Goal: Find specific page/section: Find specific page/section

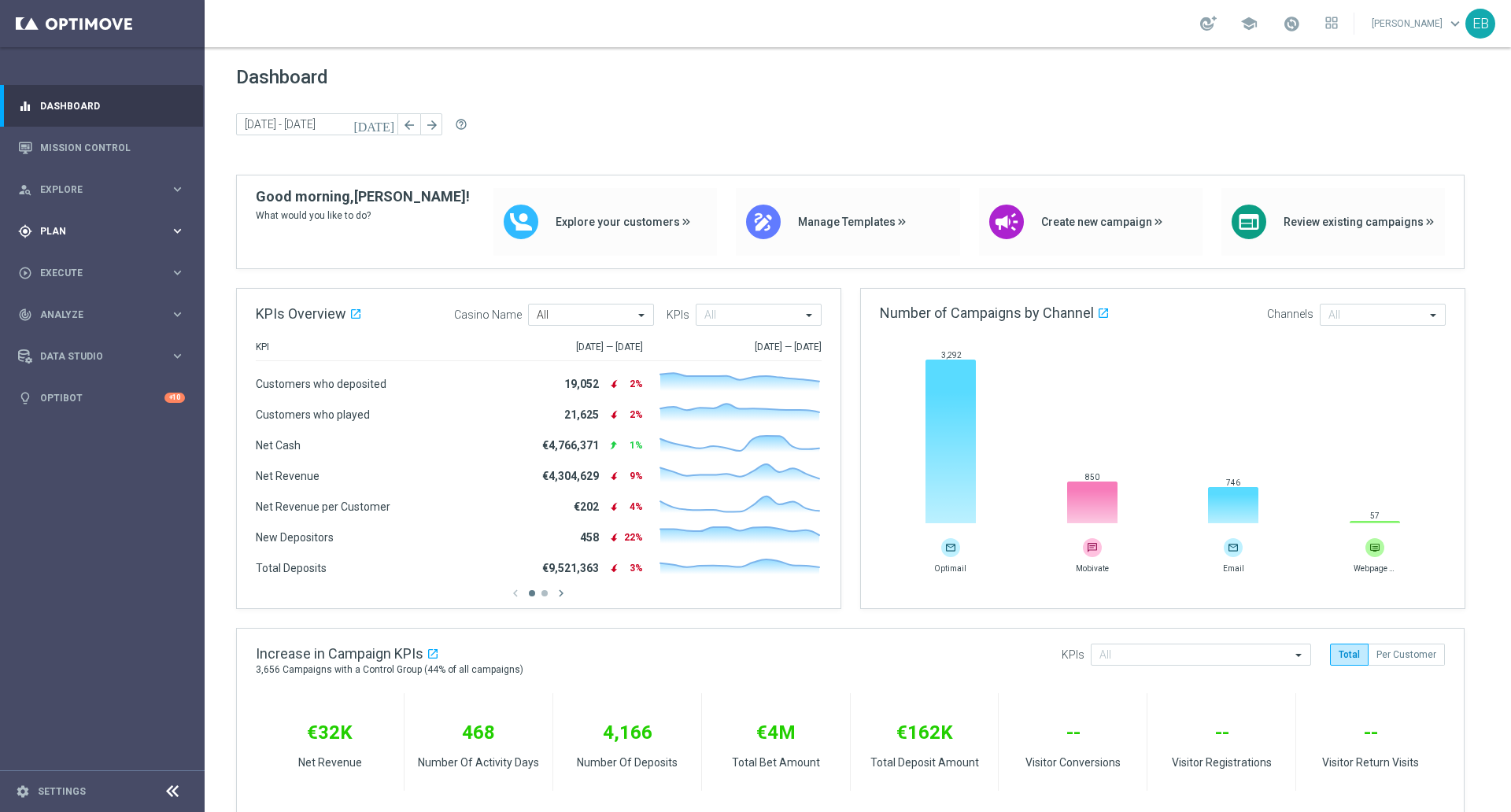
click at [111, 224] on div "gps_fixed Plan" at bounding box center [94, 231] width 152 height 14
click at [102, 308] on span "Templates" at bounding box center [97, 311] width 112 height 10
click at [98, 329] on link "Optimail" at bounding box center [107, 333] width 115 height 12
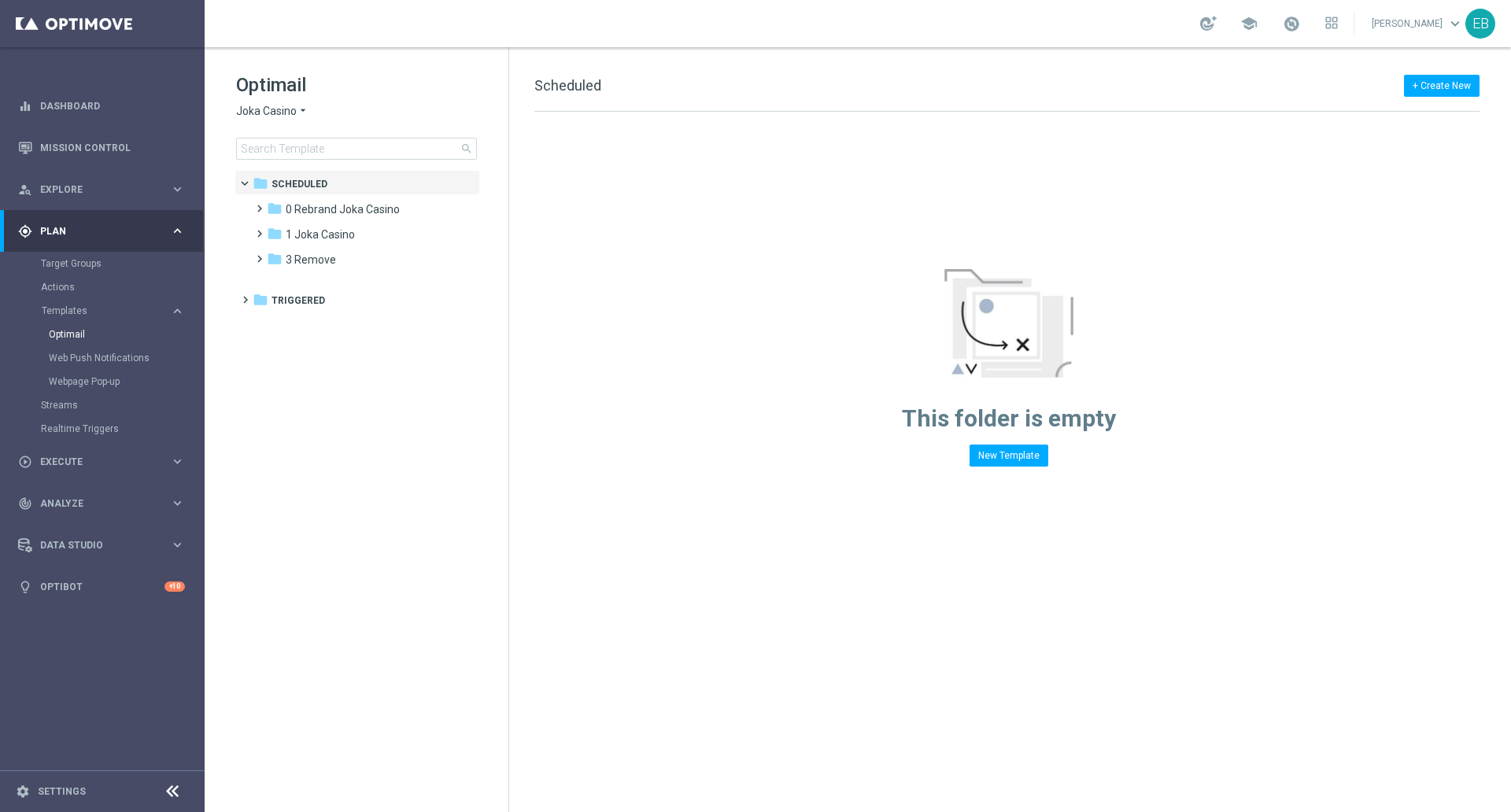
click at [285, 111] on span "Joka Casino" at bounding box center [266, 111] width 61 height 15
click at [267, 295] on div "IOM" at bounding box center [295, 299] width 118 height 19
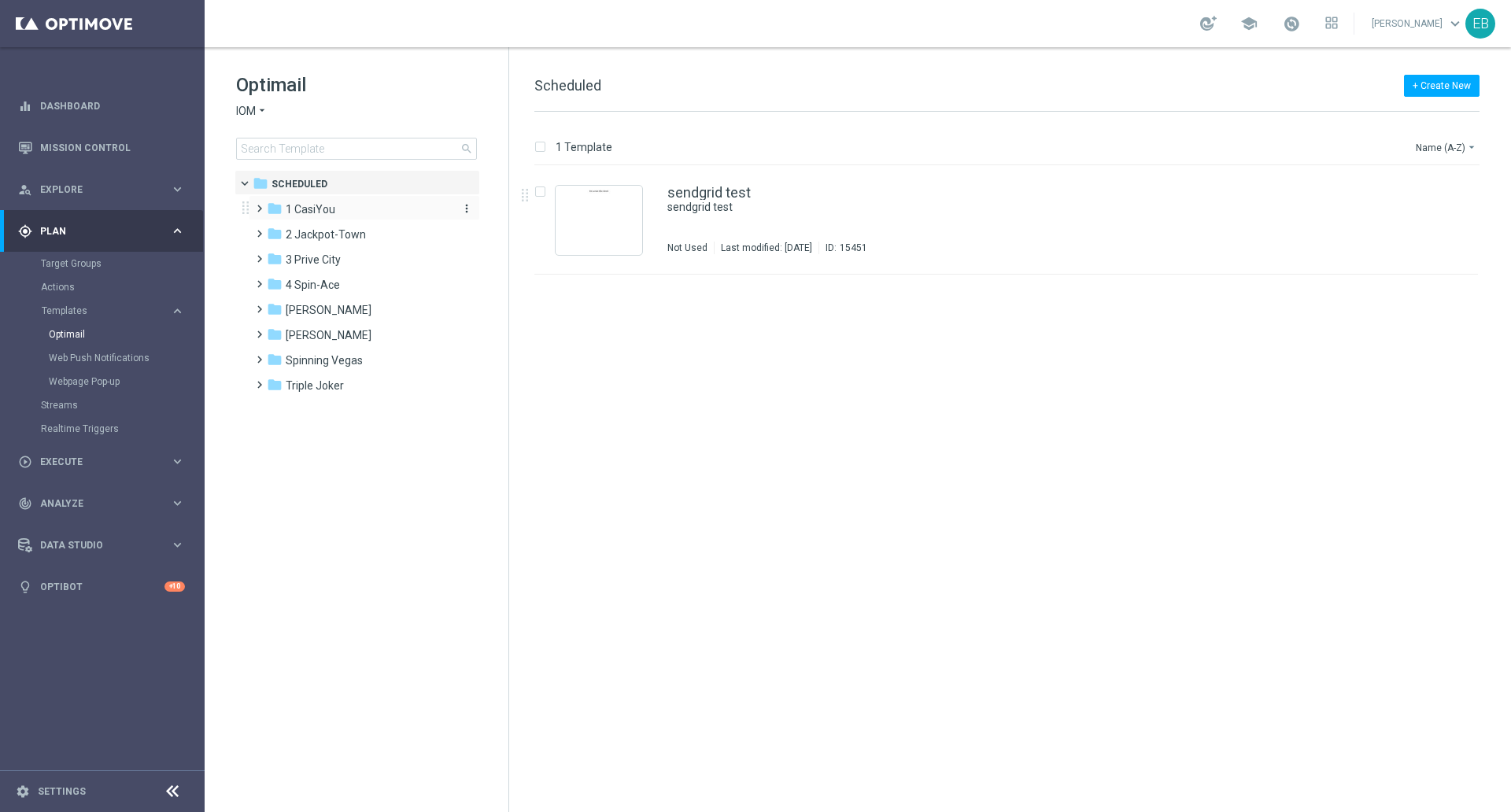
click at [333, 210] on span "1 CasiYou" at bounding box center [310, 209] width 50 height 14
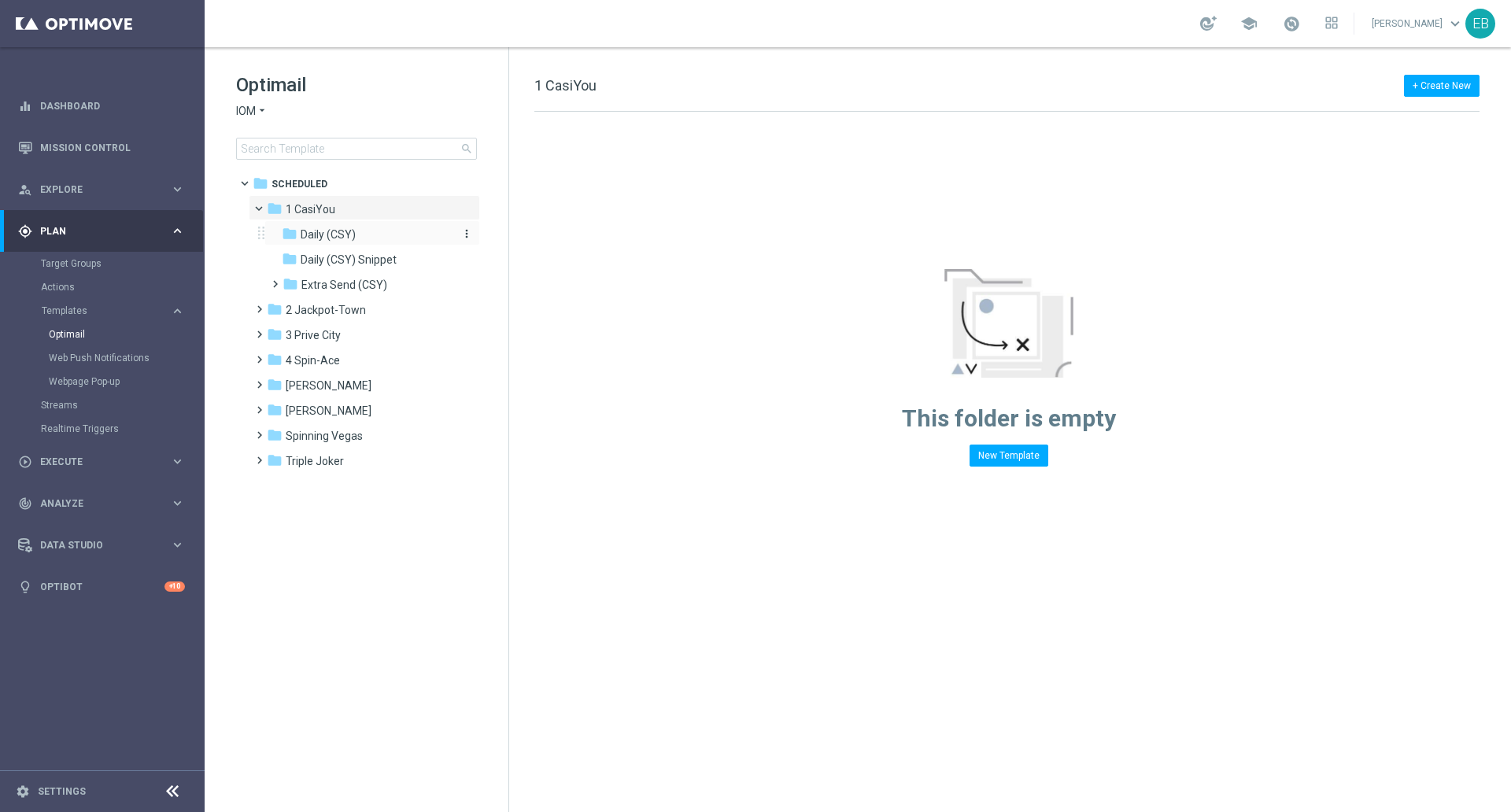
click at [376, 232] on div "folder Daily (CSY)" at bounding box center [365, 234] width 167 height 18
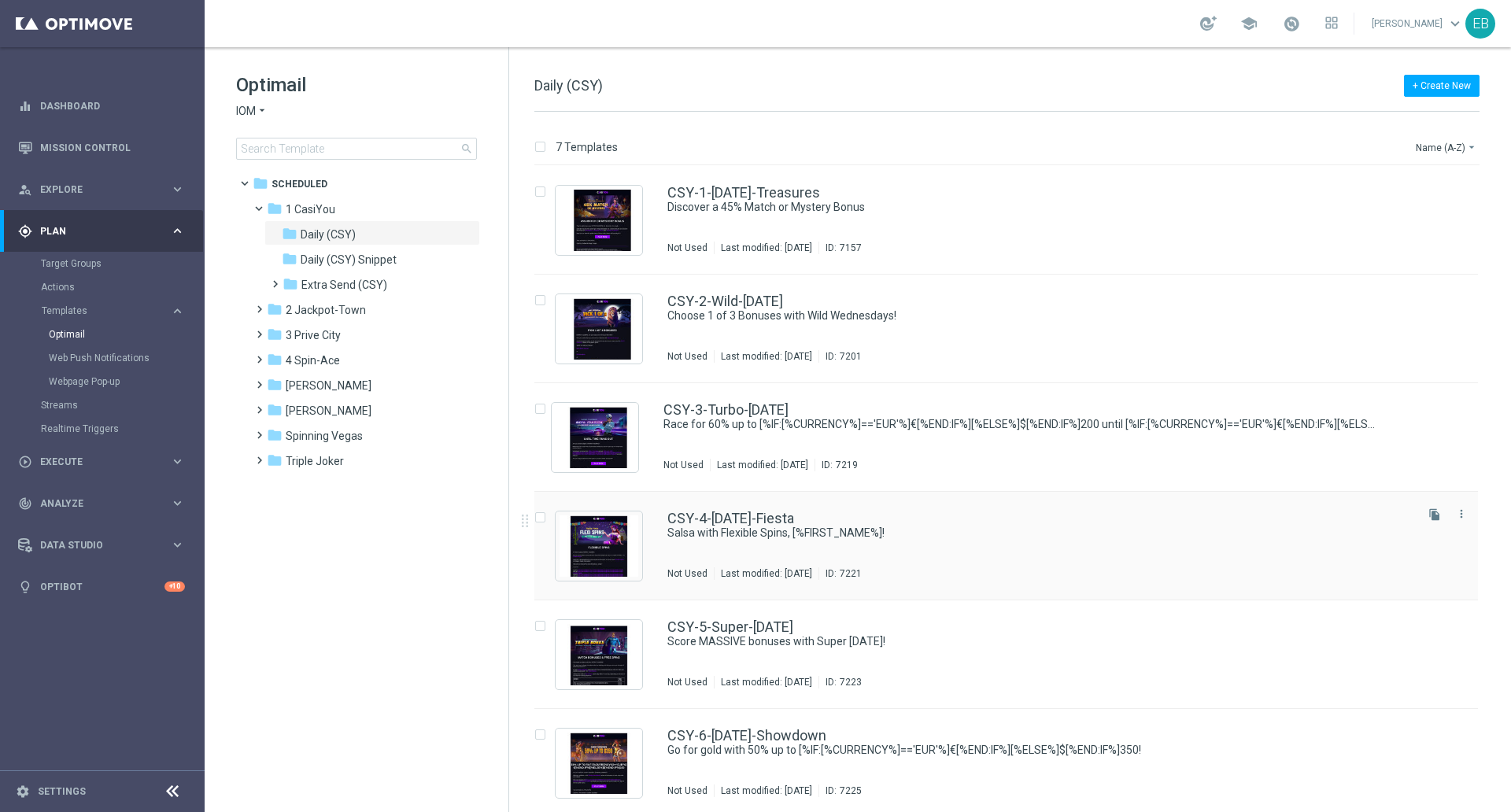
click at [982, 517] on div "CSY-4-[DATE]-Fiesta" at bounding box center [1039, 518] width 745 height 14
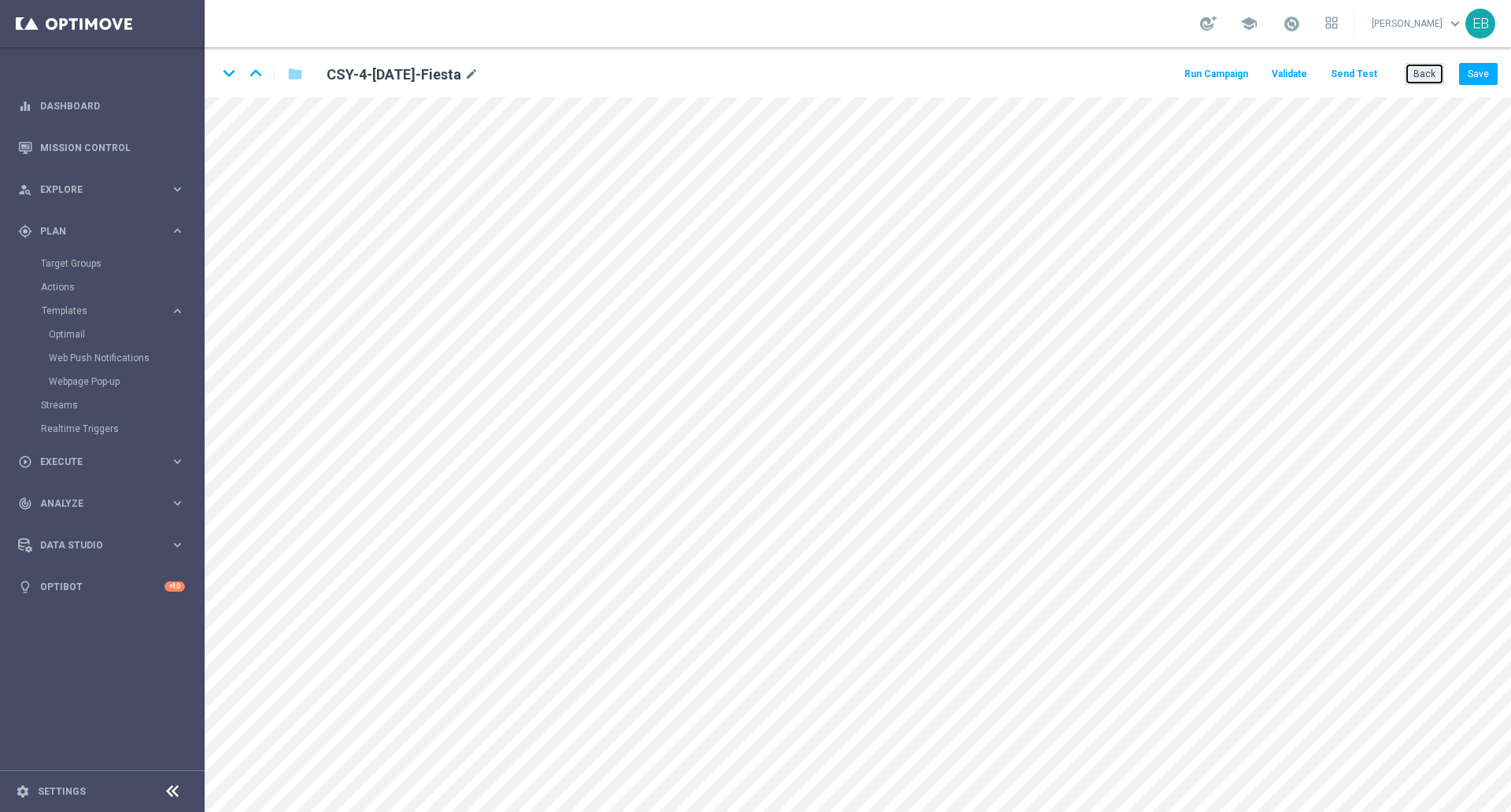
click at [1441, 76] on button "Back" at bounding box center [1424, 74] width 39 height 22
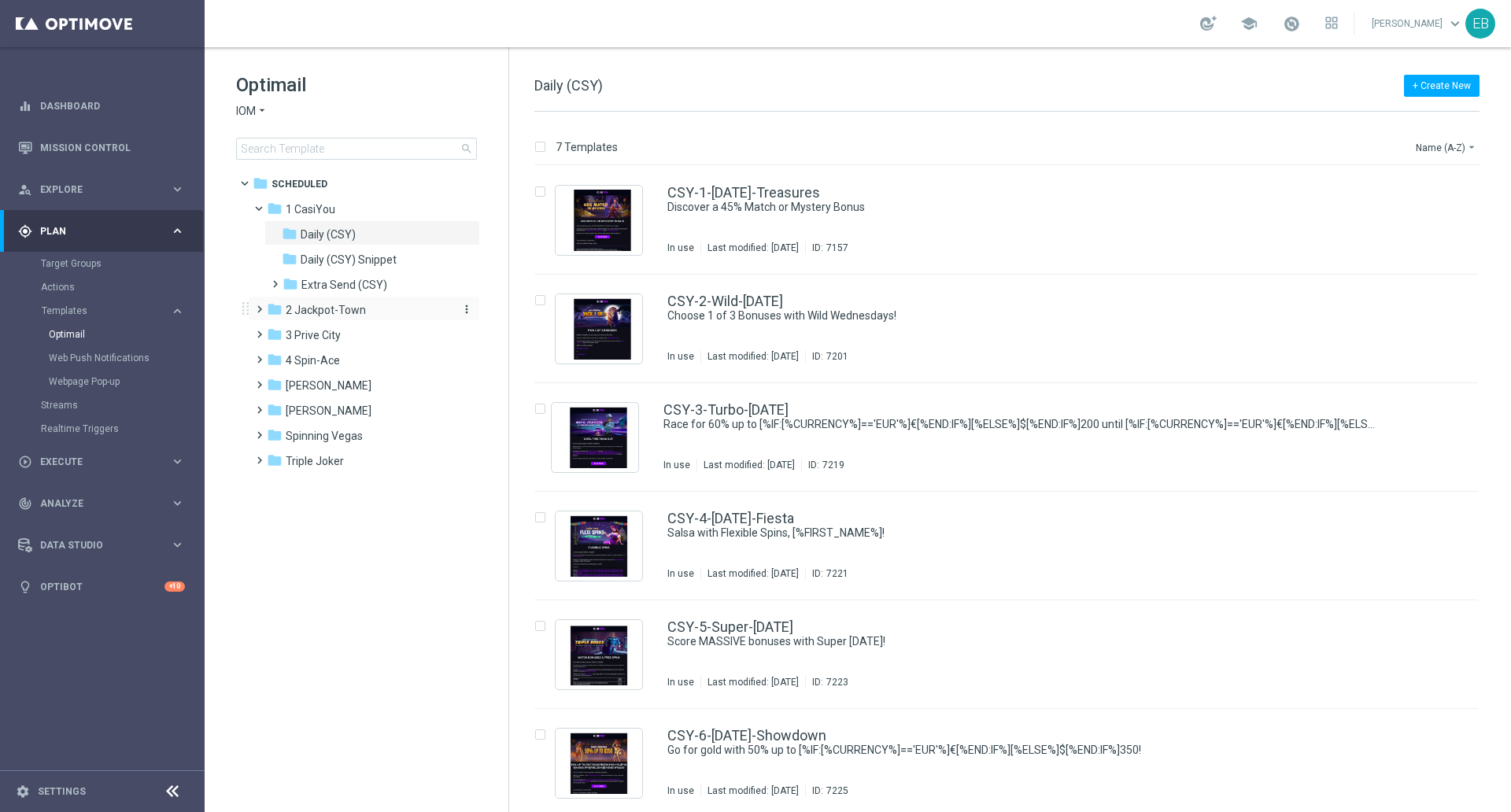
click at [344, 307] on span "2 Jackpot-Town" at bounding box center [326, 309] width 81 height 14
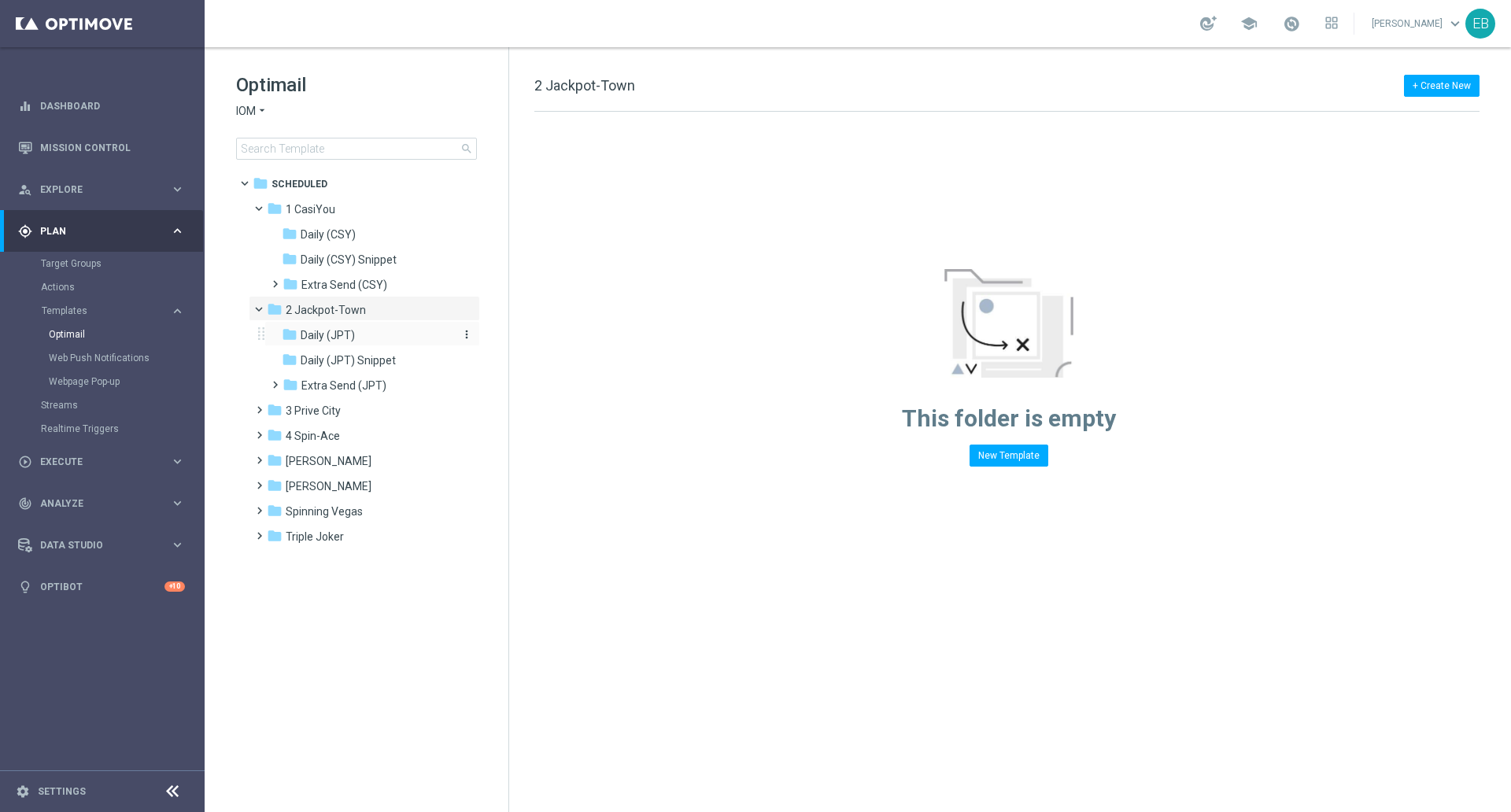
click at [362, 337] on div "folder Daily (JPT)" at bounding box center [365, 335] width 167 height 18
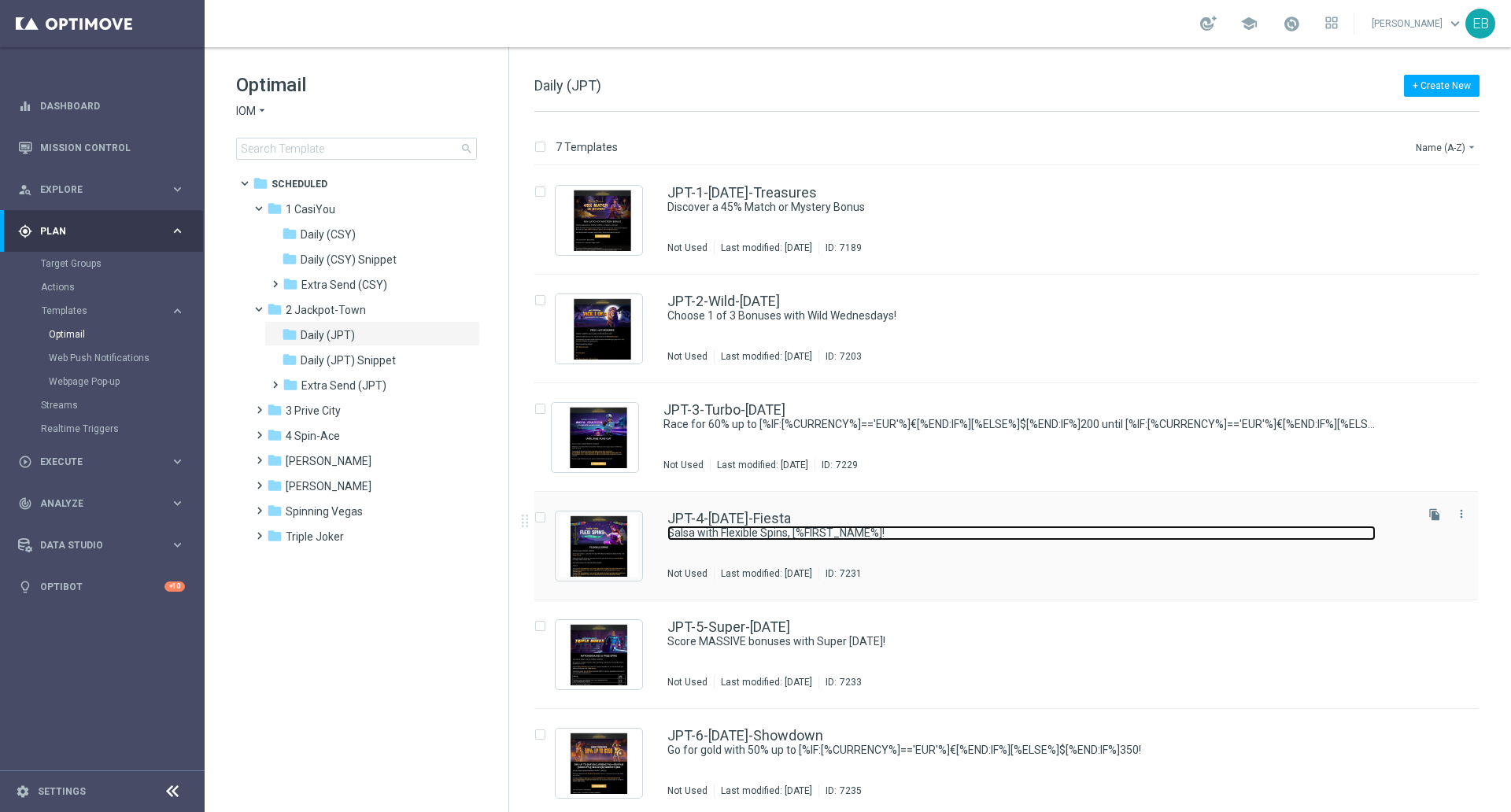
click at [933, 526] on link "Salsa with Flexible Spins, [%FIRST_NAME%]!" at bounding box center [1021, 533] width 708 height 15
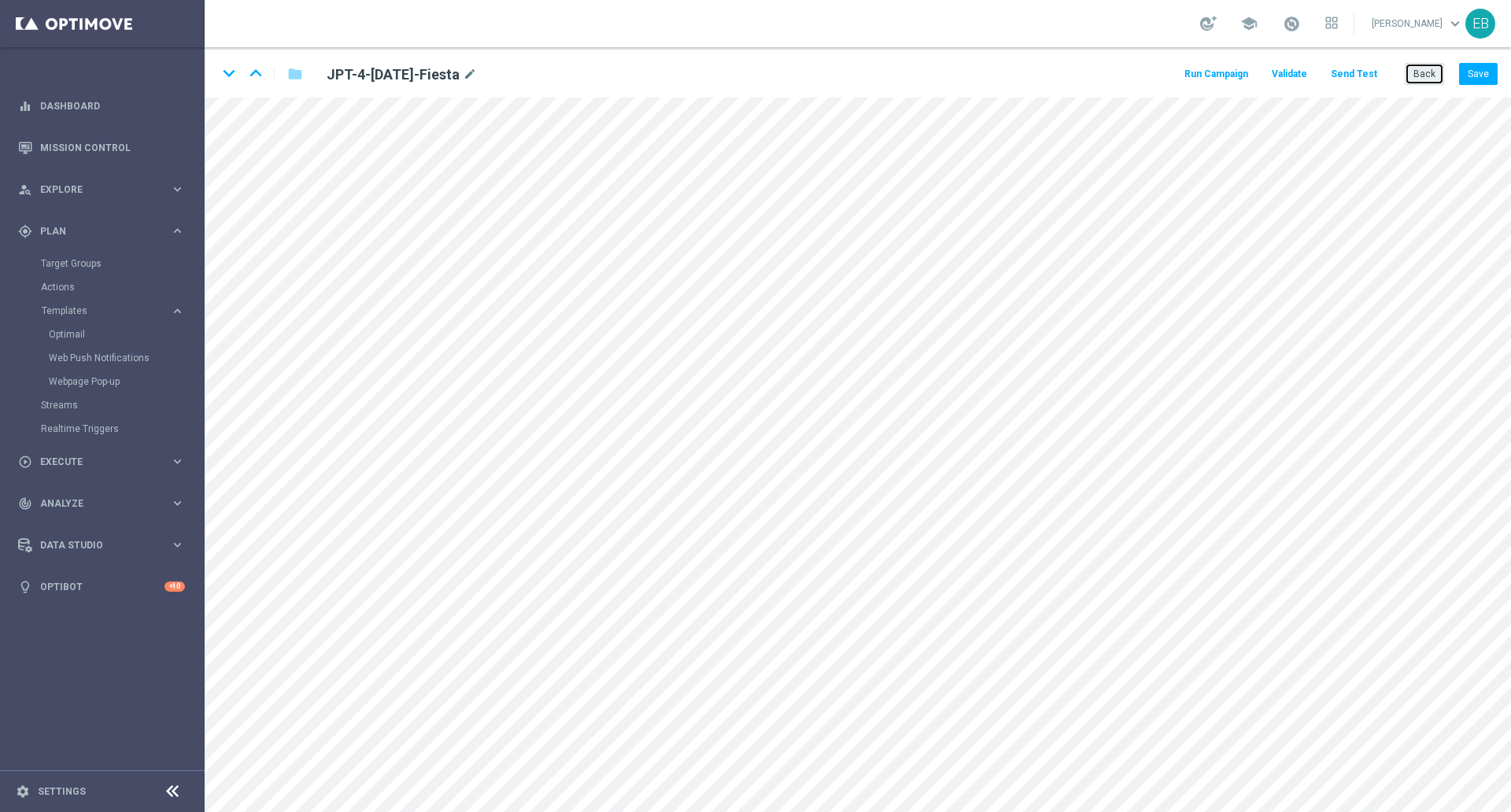
click at [1427, 76] on button "Back" at bounding box center [1424, 74] width 39 height 22
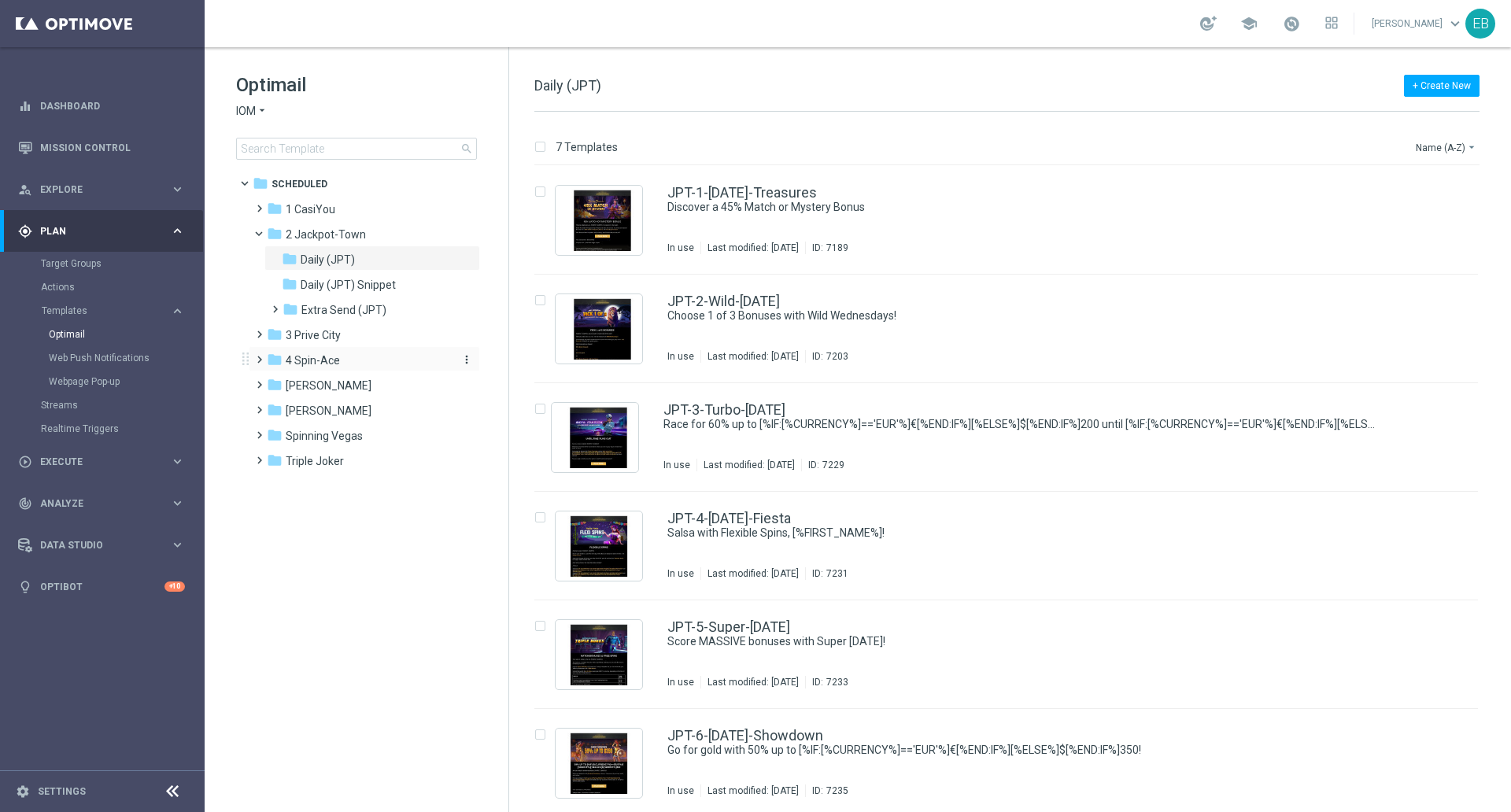
click at [383, 359] on div "folder 4 Spin-Ace" at bounding box center [358, 360] width 181 height 18
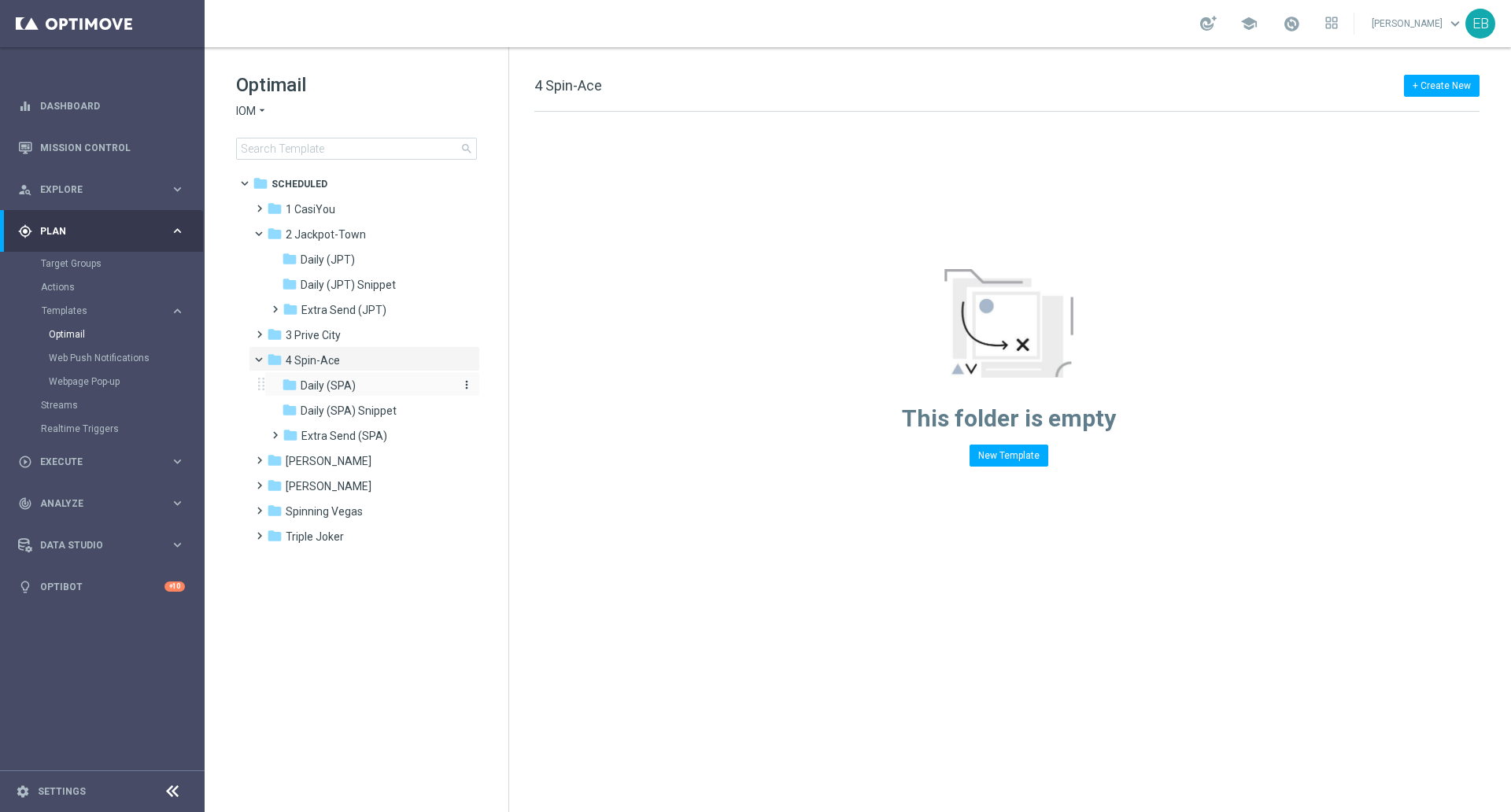
click at [367, 382] on div "folder Daily (SPA)" at bounding box center [365, 385] width 167 height 18
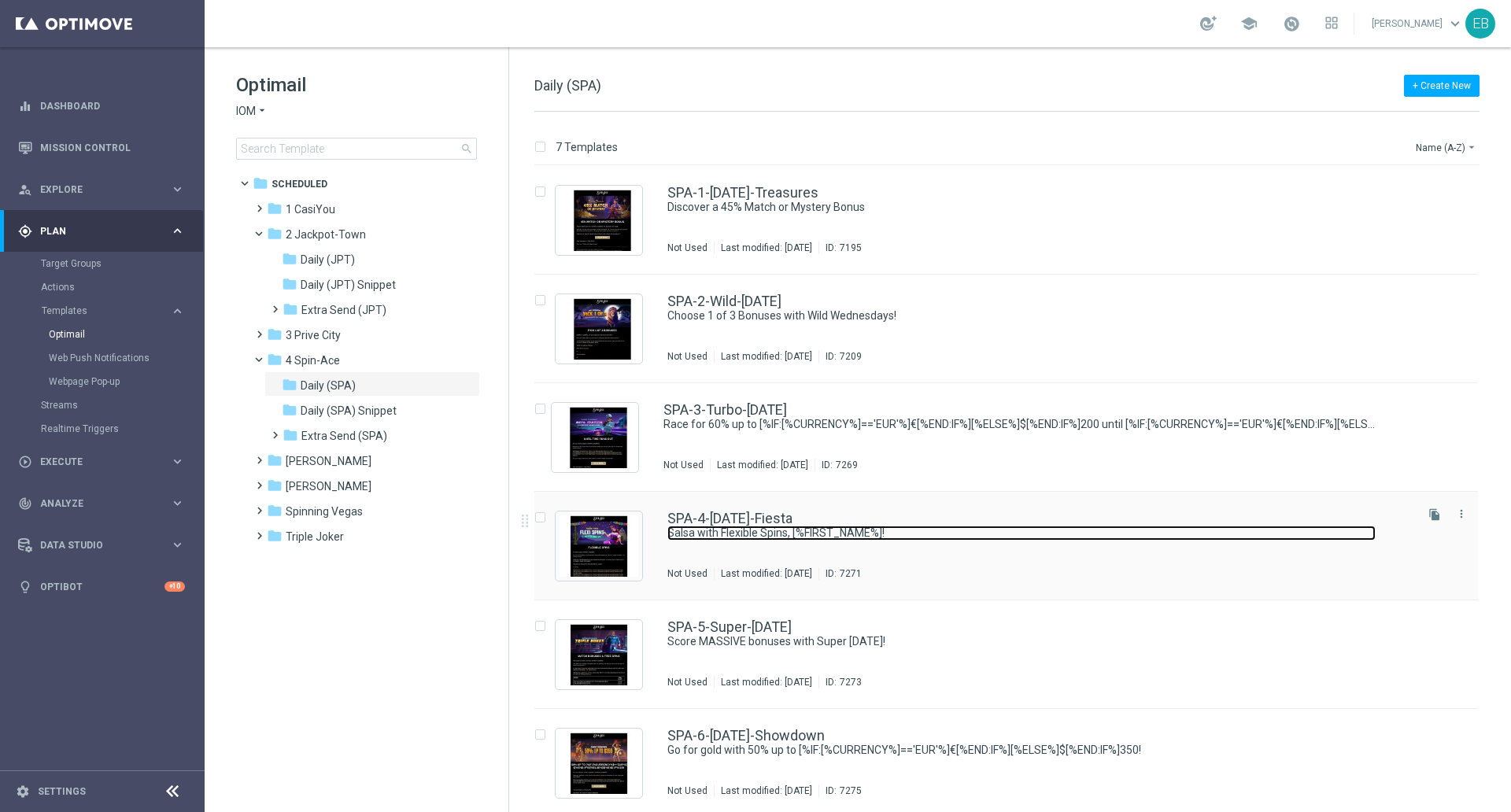
click at [988, 526] on link "Salsa with Flexible Spins, [%FIRST_NAME%]!" at bounding box center [1021, 533] width 708 height 15
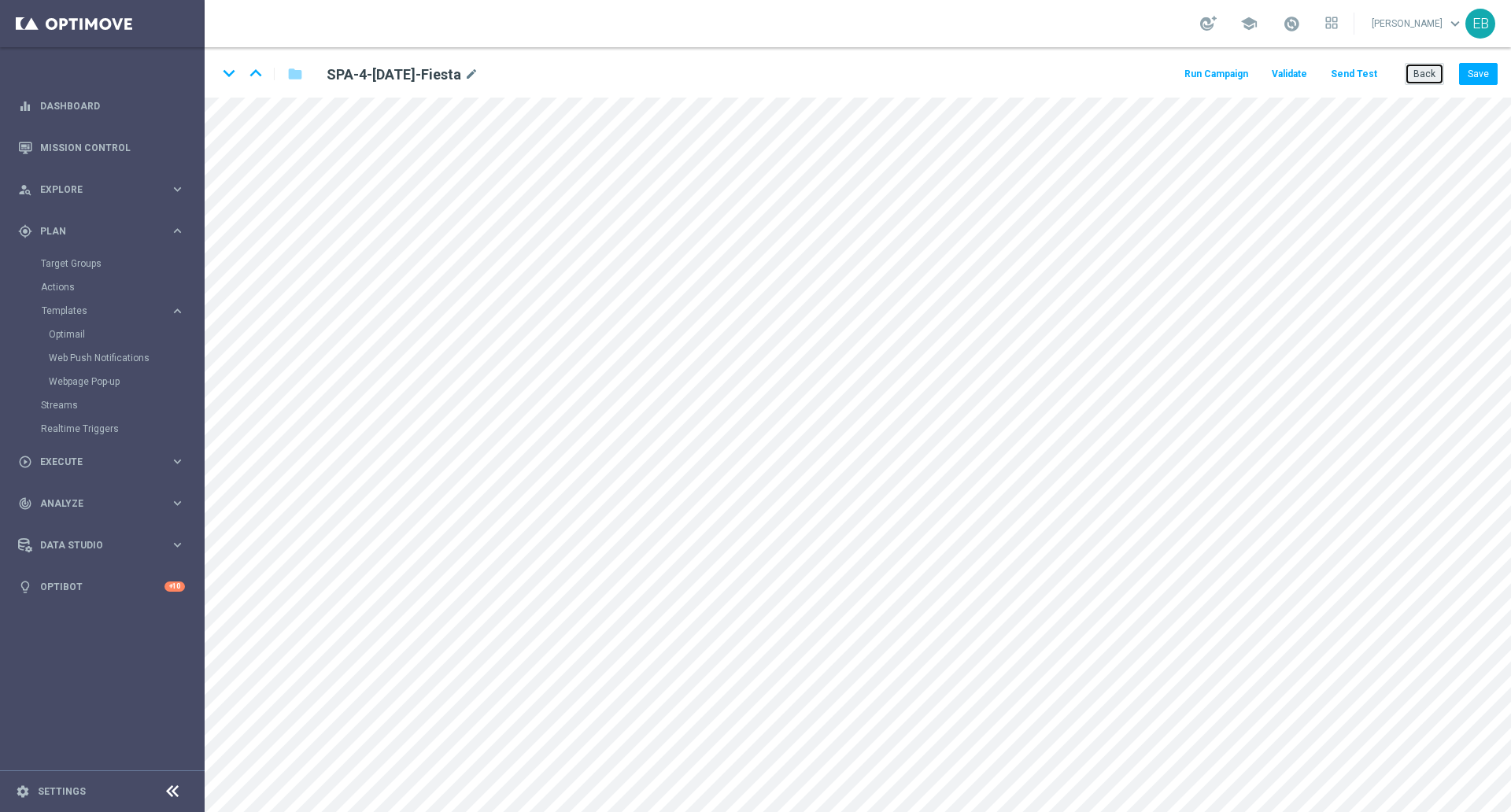
click at [1411, 68] on button "Back" at bounding box center [1424, 74] width 39 height 22
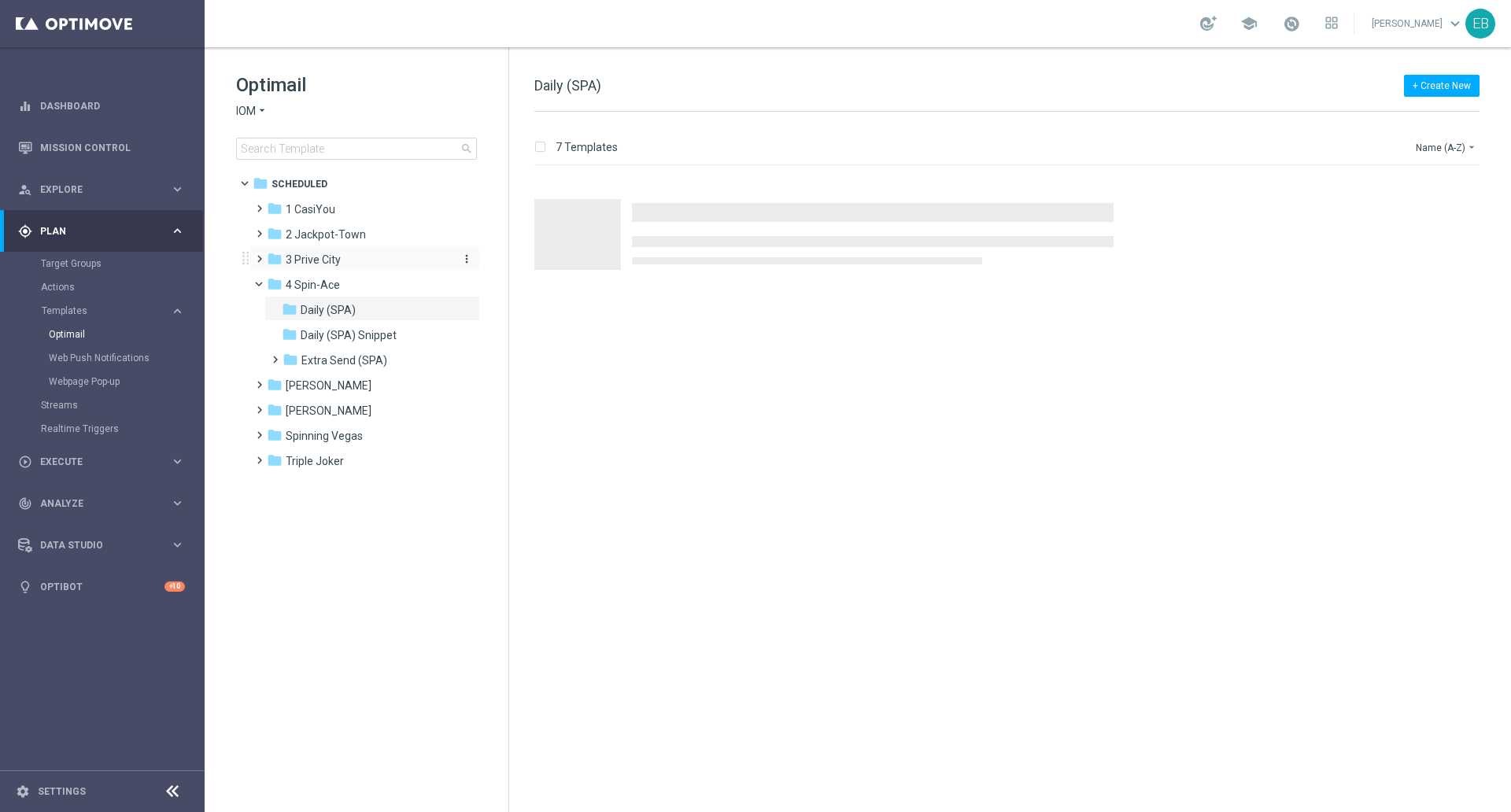
click at [312, 258] on span "3 Prive City" at bounding box center [312, 259] width 55 height 14
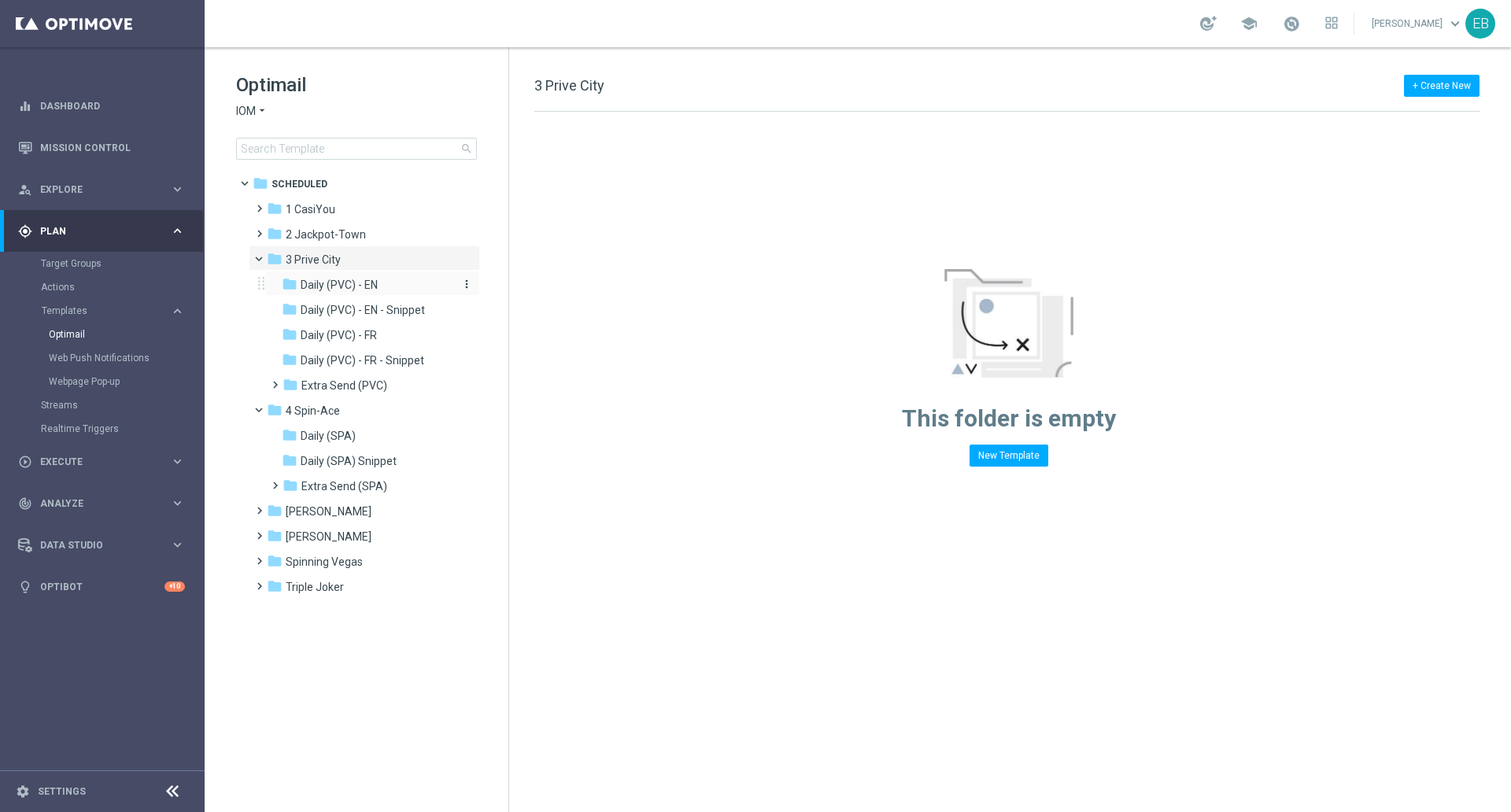
click at [385, 293] on div "folder Daily (PVC) - EN" at bounding box center [365, 284] width 167 height 18
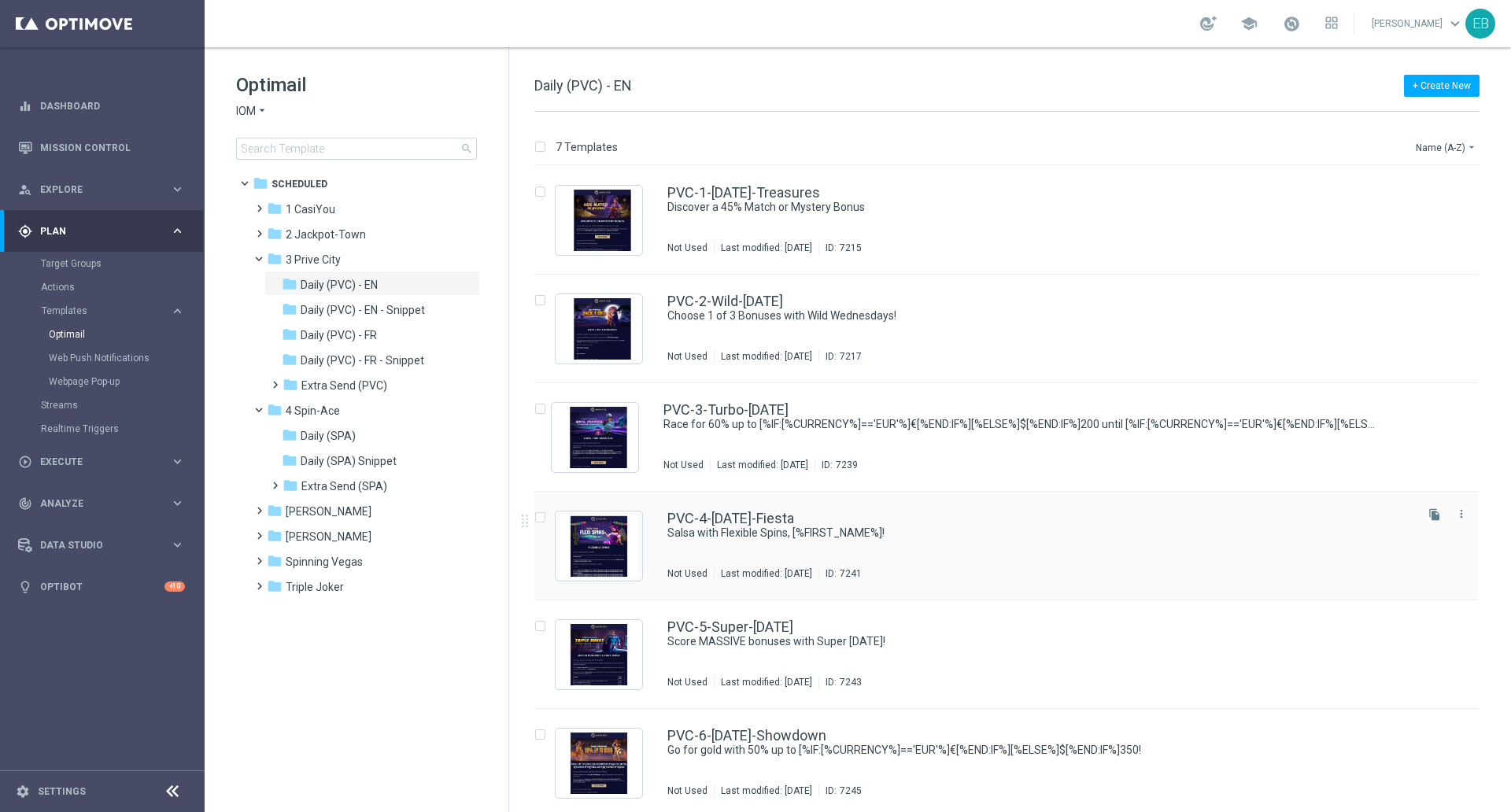
click at [1010, 545] on div "PVC-4-[DATE]-Fiesta Salsa with Flexible Spins, [%FIRST_NAME%]! Not Used Last mo…" at bounding box center [1039, 545] width 745 height 68
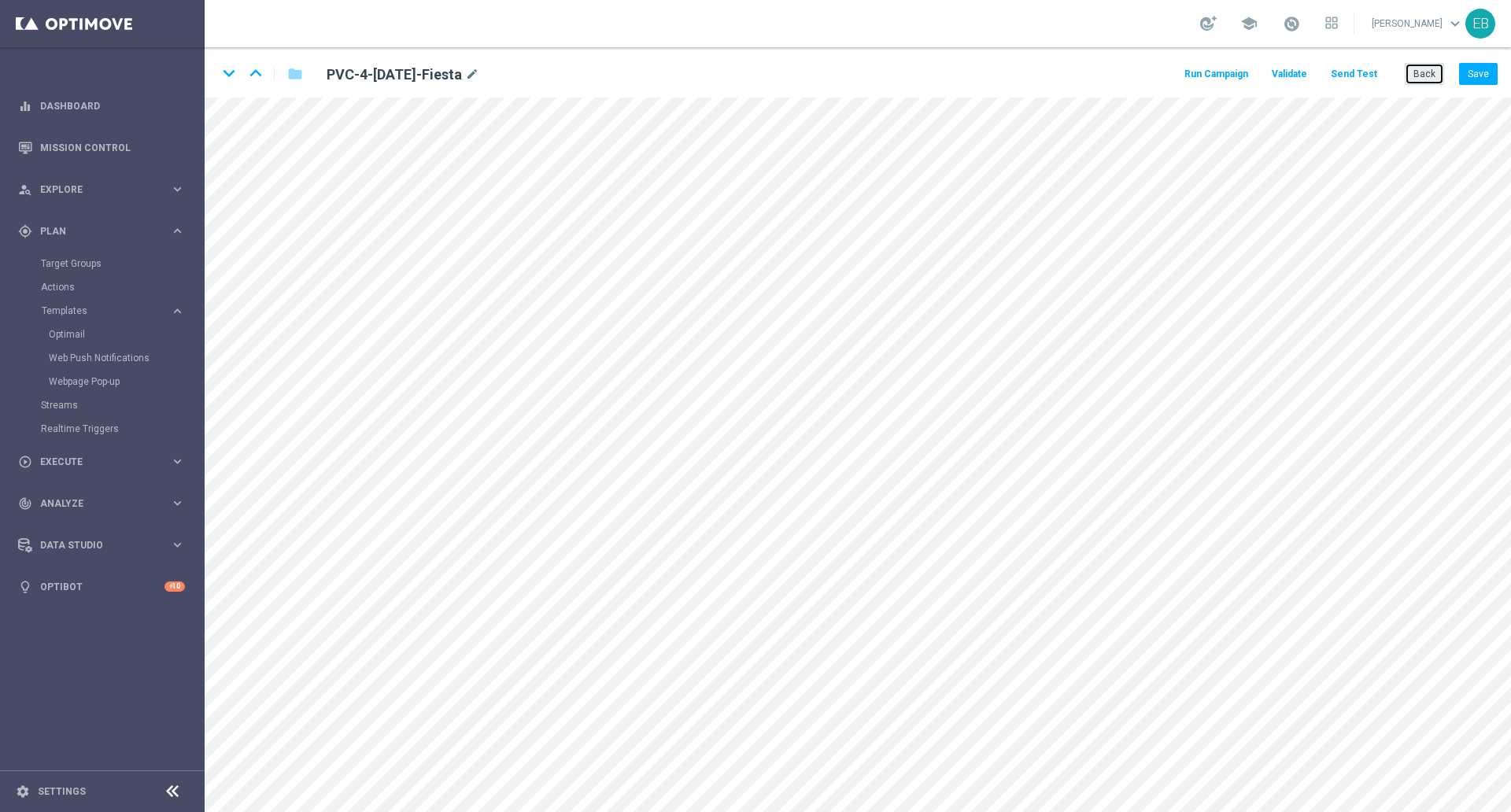
click at [1418, 71] on button "Back" at bounding box center [1424, 74] width 39 height 22
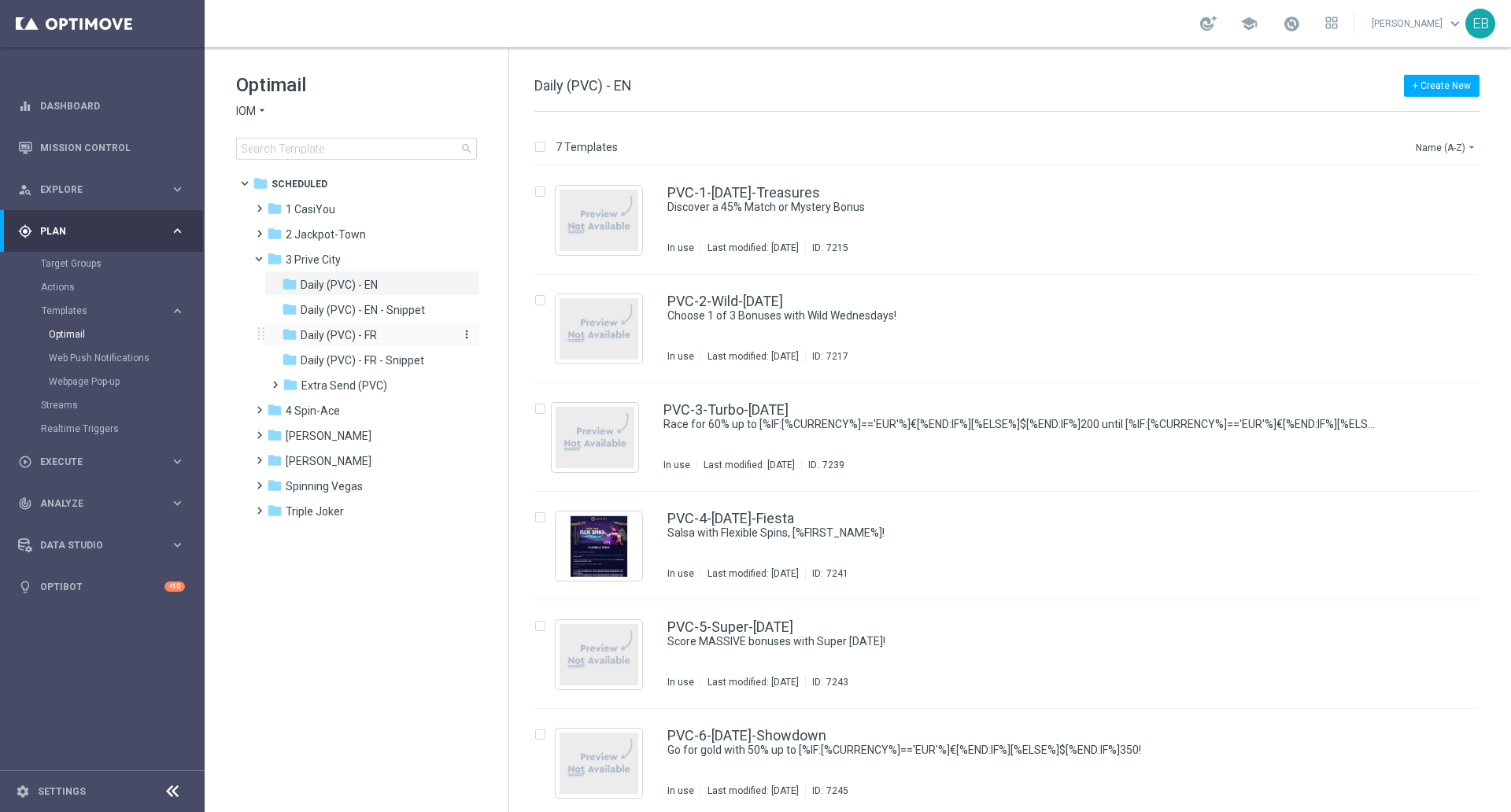
click at [387, 327] on div "folder Daily (PVC) - FR" at bounding box center [365, 335] width 167 height 18
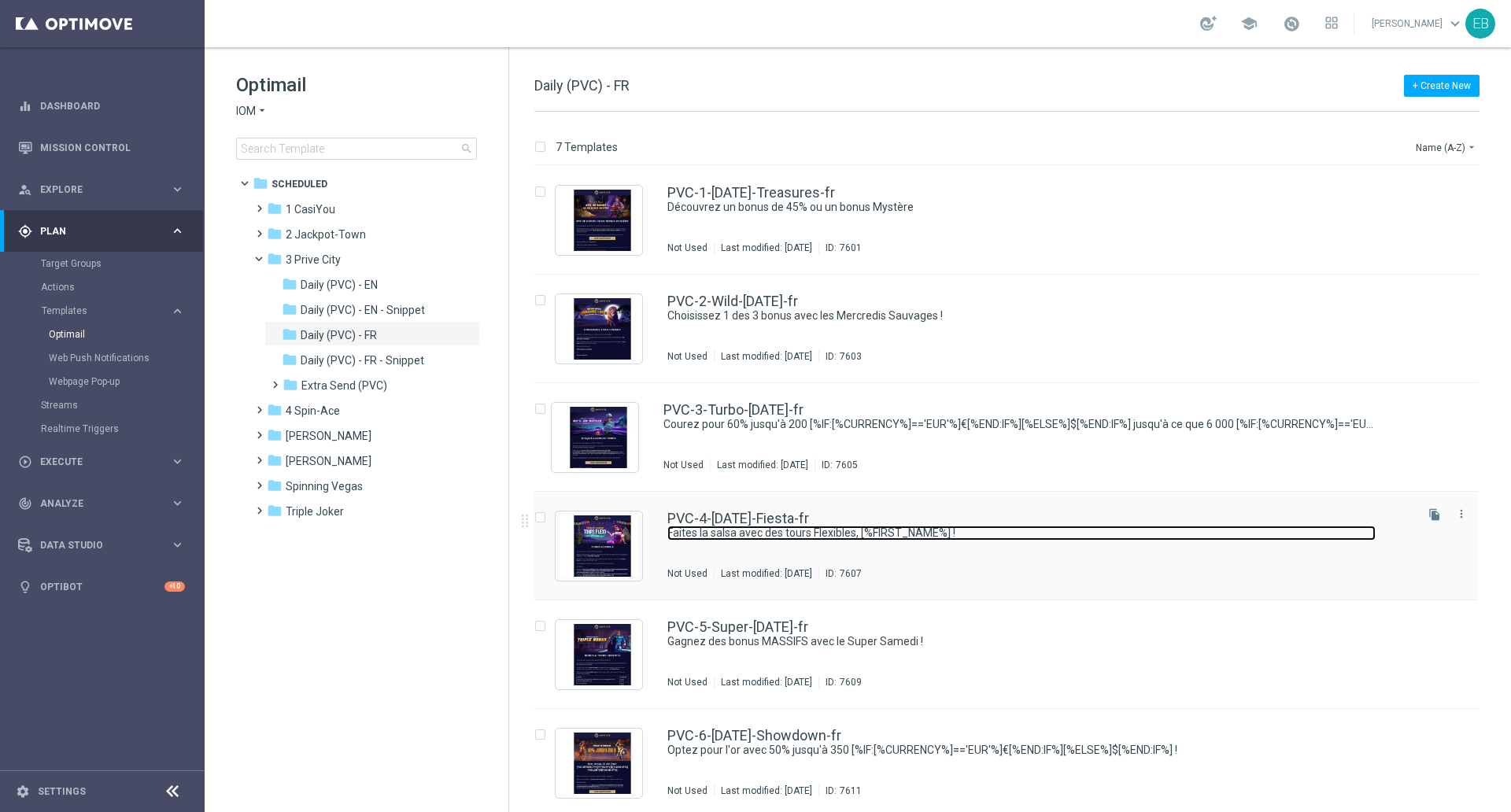
click at [1018, 529] on link "Faites la salsa avec des tours Flexibles, [%FIRST_NAME%] !" at bounding box center [1021, 533] width 708 height 15
